Goal: Use online tool/utility

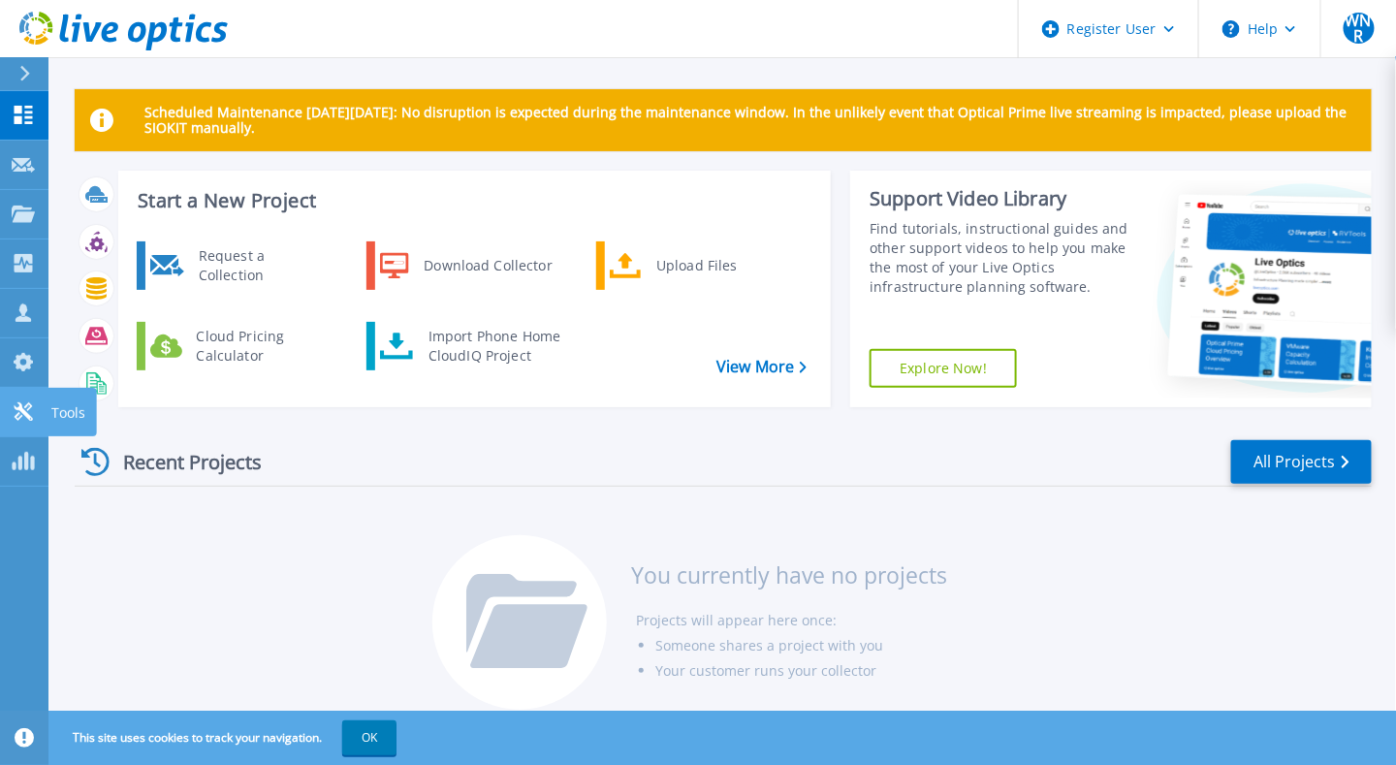
click at [20, 407] on icon at bounding box center [23, 411] width 18 height 18
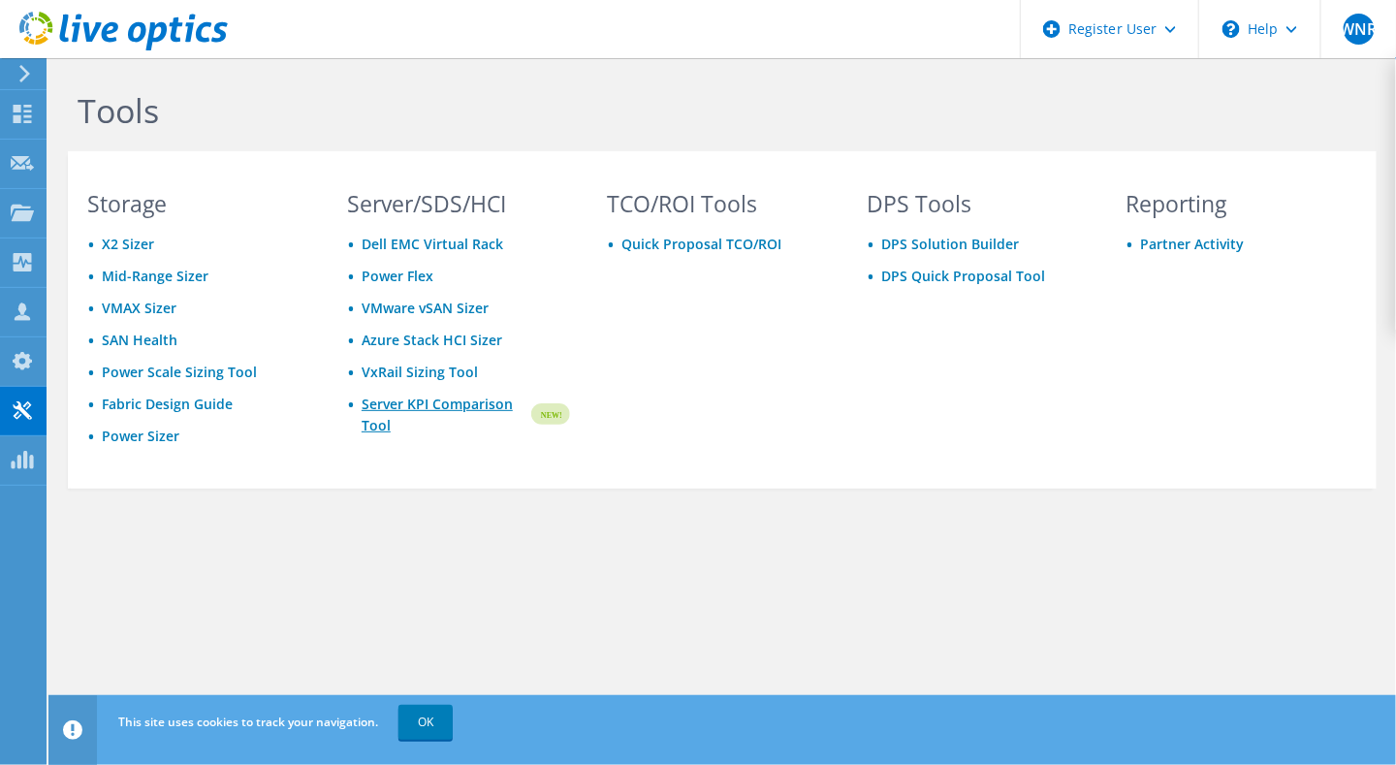
click at [421, 402] on link "Server KPI Comparison Tool" at bounding box center [445, 415] width 167 height 43
